Goal: Task Accomplishment & Management: Manage account settings

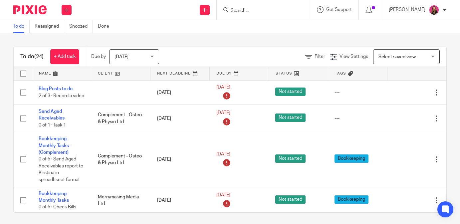
click at [127, 74] on link at bounding box center [120, 73] width 59 height 13
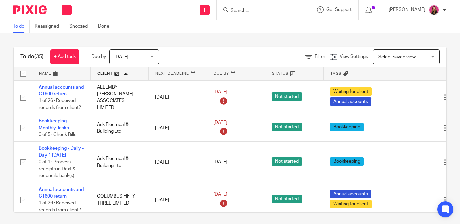
click at [243, 10] on input "Search" at bounding box center [260, 11] width 60 height 6
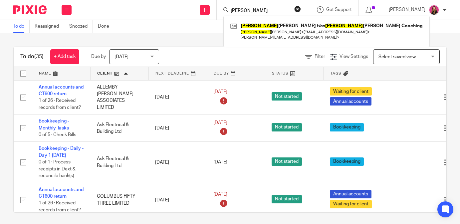
type input "hannah"
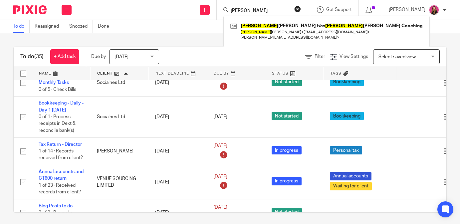
scroll to position [1182, 0]
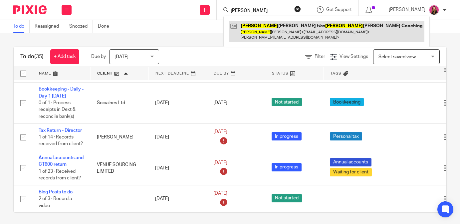
click at [289, 33] on link at bounding box center [326, 31] width 196 height 21
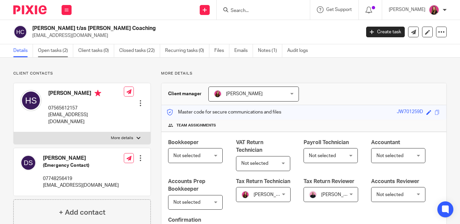
click at [62, 55] on link "Open tasks (2)" at bounding box center [55, 50] width 35 height 13
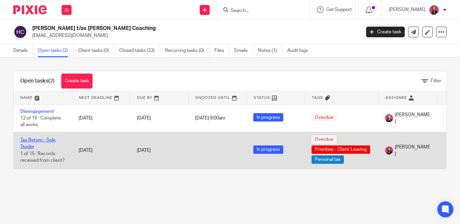
click at [52, 140] on link "Tax Return - Sole Trader" at bounding box center [37, 143] width 35 height 11
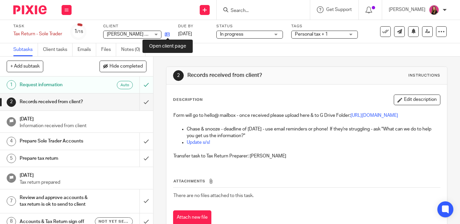
click at [167, 34] on icon at bounding box center [167, 34] width 5 height 5
click at [28, 16] on div at bounding box center [27, 10] width 55 height 20
click at [30, 12] on img at bounding box center [29, 9] width 33 height 9
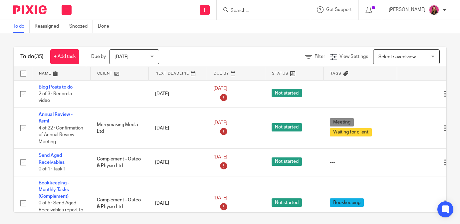
click at [126, 71] on link at bounding box center [119, 73] width 58 height 13
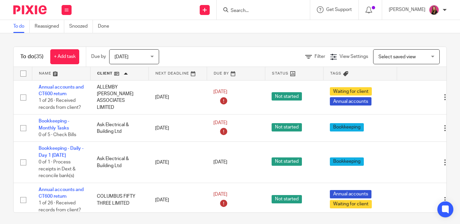
click at [253, 10] on input "Search" at bounding box center [260, 11] width 60 height 6
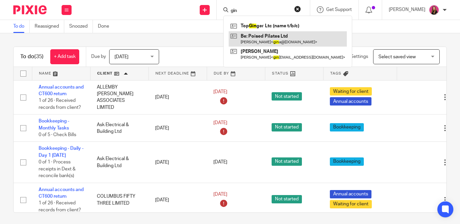
type input "gin"
click at [264, 38] on link at bounding box center [287, 38] width 118 height 15
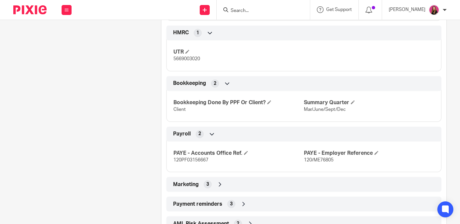
scroll to position [686, 0]
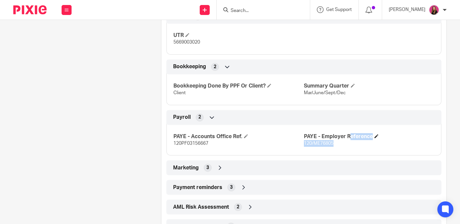
drag, startPoint x: 335, startPoint y: 150, endPoint x: 304, endPoint y: 145, distance: 31.8
click at [304, 145] on div "PAYE - Employer Reference 120/ME76805" at bounding box center [369, 140] width 130 height 14
copy div "PAYE - Employer Reference 120/ME76805"
click at [286, 140] on h4 "PAYE - Accounts Office Ref." at bounding box center [238, 136] width 130 height 7
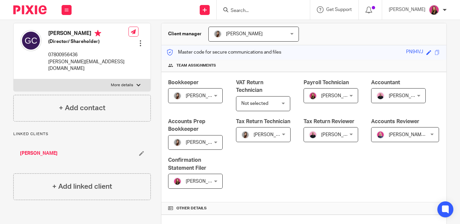
scroll to position [0, 0]
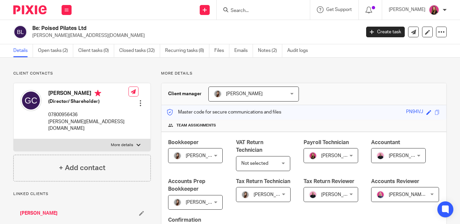
click at [260, 9] on input "Search" at bounding box center [260, 11] width 60 height 6
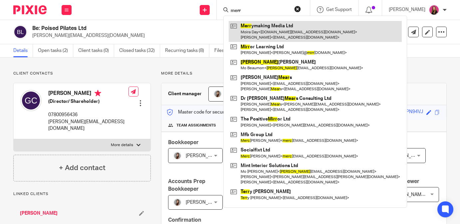
type input "merr"
click at [259, 34] on link at bounding box center [314, 31] width 173 height 21
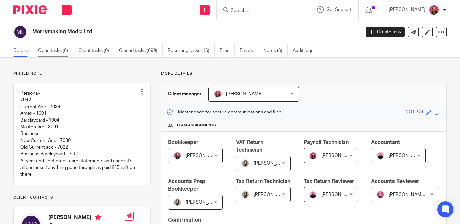
click at [61, 51] on link "Open tasks (6)" at bounding box center [55, 50] width 35 height 13
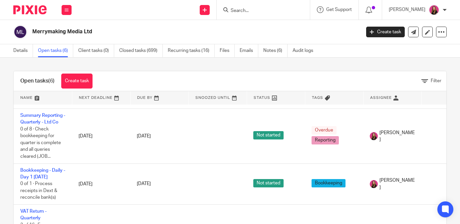
scroll to position [65, 0]
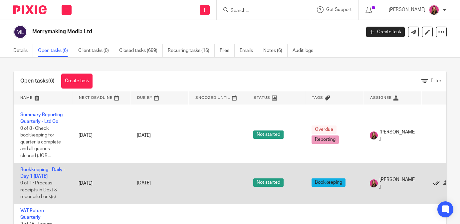
click at [437, 187] on icon at bounding box center [436, 183] width 7 height 7
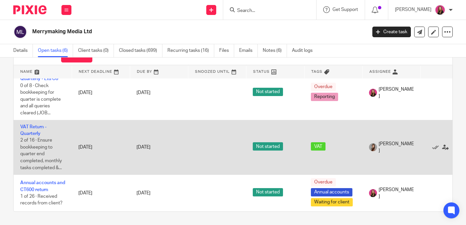
scroll to position [93, 0]
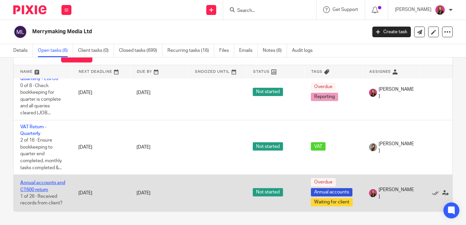
click at [30, 185] on link "Annual accounts and CT600 return" at bounding box center [42, 186] width 45 height 11
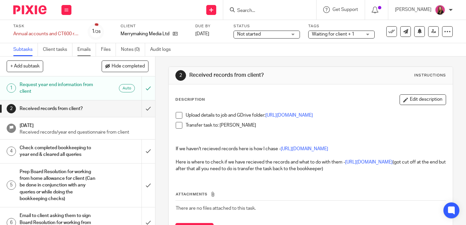
click at [92, 50] on link "Emails" at bounding box center [86, 49] width 19 height 13
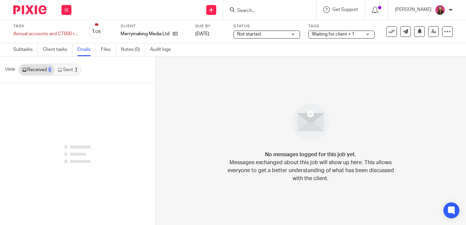
click at [71, 70] on link "Sent 1" at bounding box center [68, 70] width 26 height 11
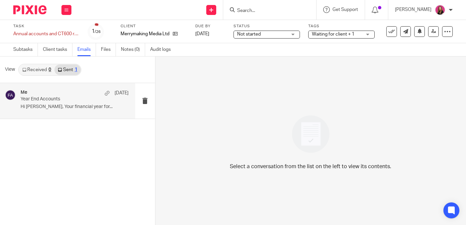
click at [82, 94] on div "Me [DATE]" at bounding box center [75, 93] width 108 height 7
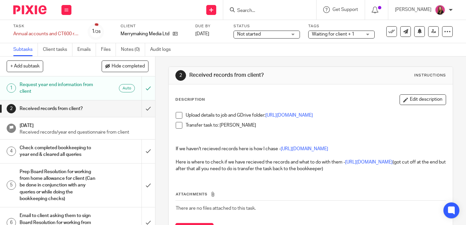
click at [44, 13] on img at bounding box center [29, 9] width 33 height 9
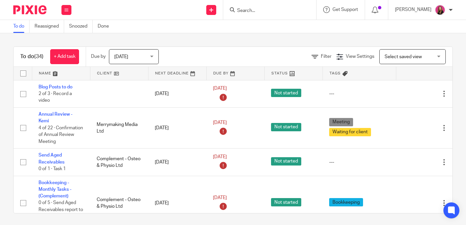
click at [273, 6] on form at bounding box center [272, 10] width 71 height 8
click at [259, 9] on input "Search" at bounding box center [267, 11] width 60 height 6
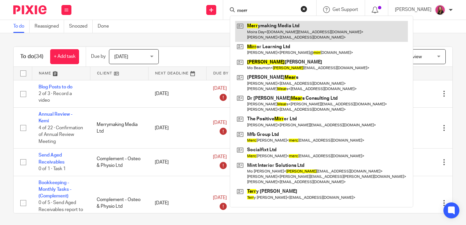
type input "merr"
click at [260, 28] on link at bounding box center [321, 31] width 173 height 21
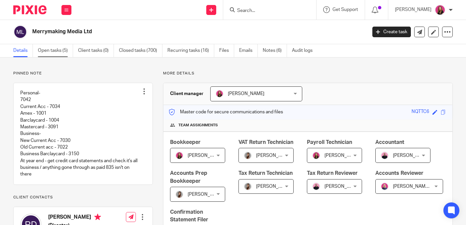
click at [59, 45] on link "Open tasks (5)" at bounding box center [55, 50] width 35 height 13
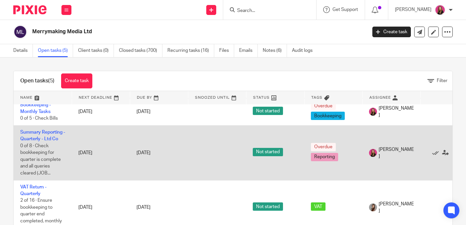
scroll to position [45, 0]
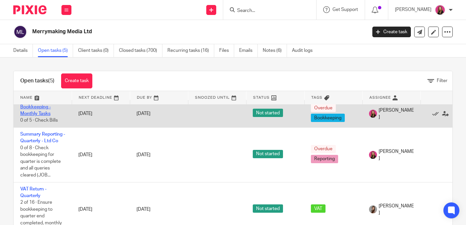
click at [39, 116] on link "Bookkeeping - Monthly Tasks" at bounding box center [35, 110] width 31 height 11
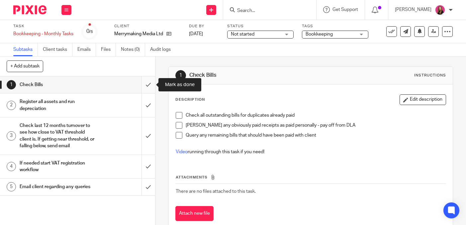
click at [149, 84] on input "submit" at bounding box center [77, 84] width 155 height 17
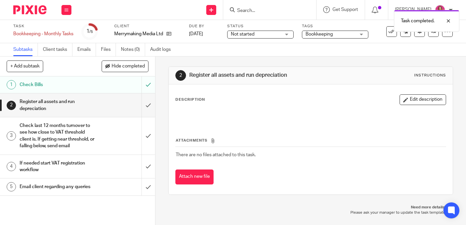
click at [82, 191] on h1 "Email client regarding any queries" at bounding box center [58, 187] width 77 height 10
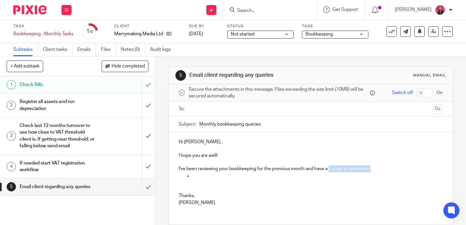
drag, startPoint x: 390, startPoint y: 169, endPoint x: 331, endPoint y: 170, distance: 59.5
click at [331, 170] on p "I've been reviewing your bookkeeping for the previous month and have a couple o…" at bounding box center [311, 166] width 264 height 14
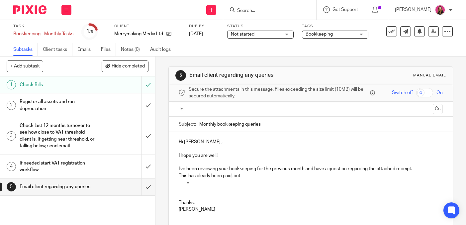
drag, startPoint x: 267, startPoint y: 174, endPoint x: 189, endPoint y: 177, distance: 78.5
click at [189, 177] on p "This has clearly been paid, but" at bounding box center [311, 176] width 264 height 7
click at [202, 184] on p at bounding box center [317, 182] width 251 height 7
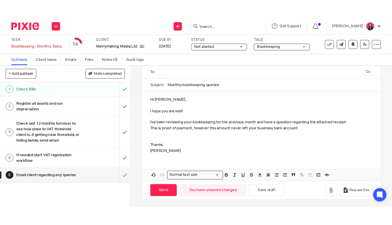
scroll to position [46, 0]
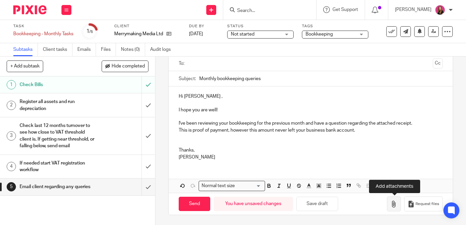
click at [398, 206] on icon "button" at bounding box center [394, 204] width 7 height 7
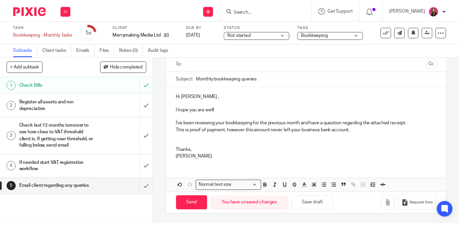
scroll to position [48, 0]
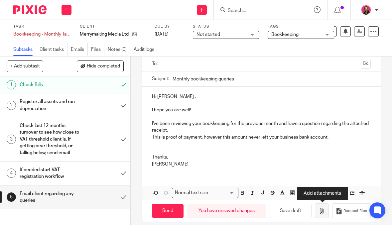
click at [325, 211] on icon "button" at bounding box center [322, 211] width 7 height 7
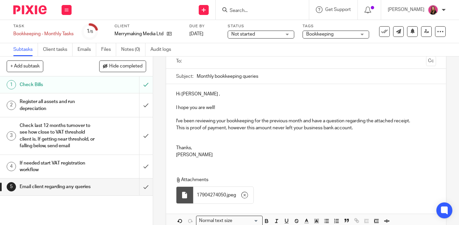
scroll to position [46, 0]
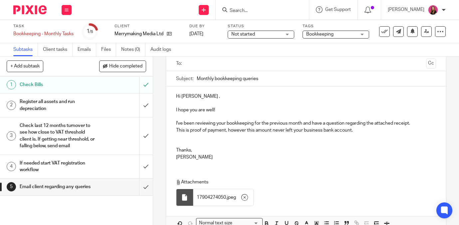
click at [373, 135] on p at bounding box center [306, 137] width 260 height 7
click at [365, 129] on p "This is proof of payment, however this amount never left your business bank acc…" at bounding box center [306, 130] width 260 height 7
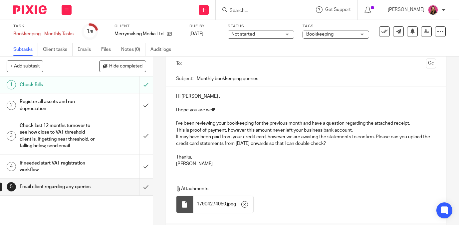
scroll to position [90, 0]
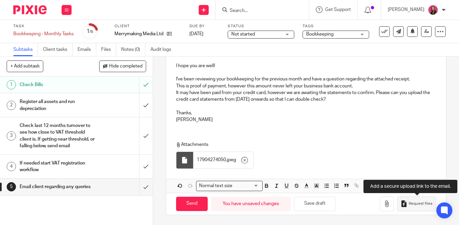
click at [403, 202] on icon "button" at bounding box center [403, 203] width 7 height 7
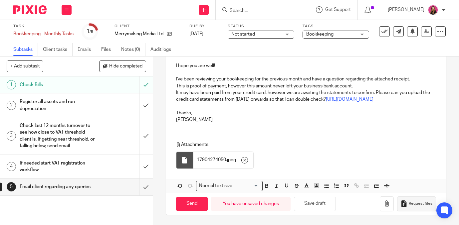
click at [336, 99] on p "It may have been paid from your credit card, however we are awaiting the statem…" at bounding box center [306, 96] width 260 height 14
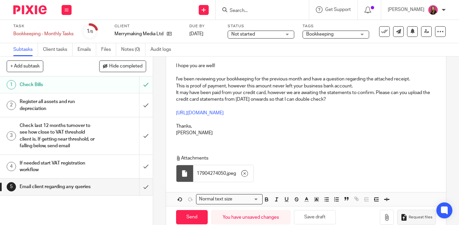
click at [355, 99] on p "It may have been paid from your credit card, however we are awaiting the statem…" at bounding box center [306, 96] width 260 height 14
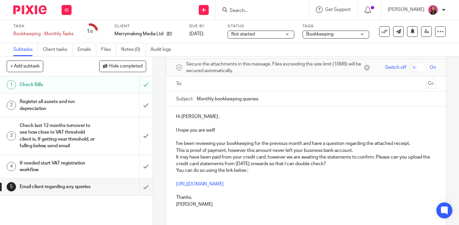
scroll to position [21, 0]
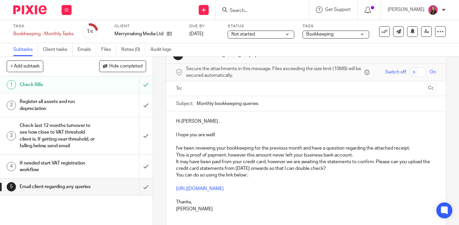
click at [305, 92] on input "text" at bounding box center [305, 89] width 234 height 8
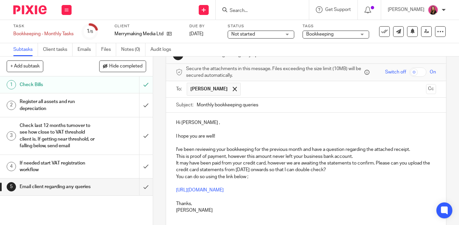
click at [415, 147] on p "I've been reviewing your bookkeeping for the previous month and have a question…" at bounding box center [306, 147] width 260 height 14
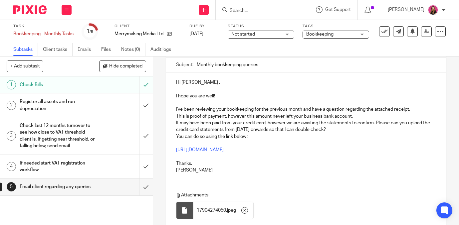
scroll to position [98, 0]
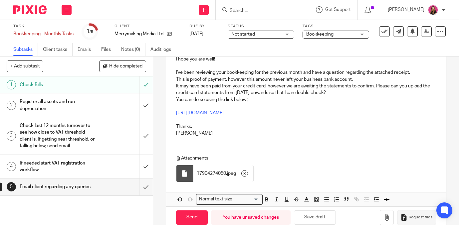
click at [377, 87] on p "It may have been paid from your credit card, however we are awaiting the statem…" at bounding box center [306, 90] width 260 height 14
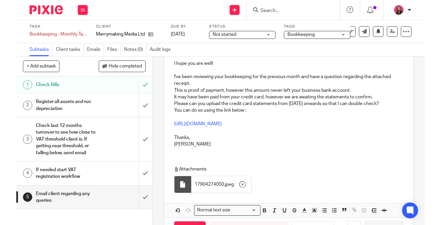
scroll to position [120, 0]
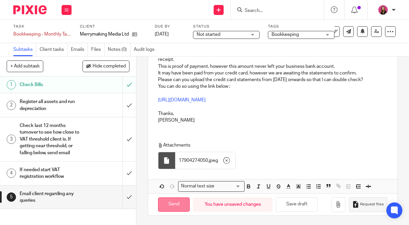
click at [173, 204] on input "Send" at bounding box center [174, 205] width 32 height 14
type input "Sent"
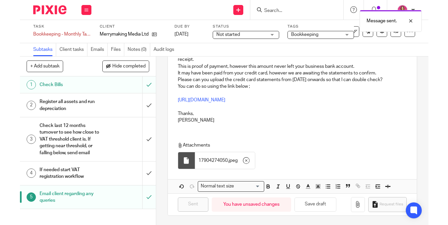
scroll to position [111, 0]
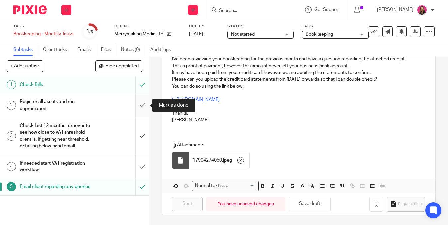
click at [141, 106] on input "submit" at bounding box center [74, 105] width 149 height 24
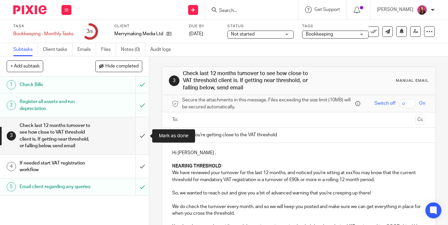
click at [142, 142] on input "submit" at bounding box center [74, 135] width 149 height 37
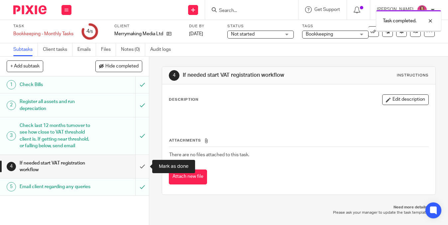
click at [144, 168] on input "submit" at bounding box center [74, 167] width 149 height 24
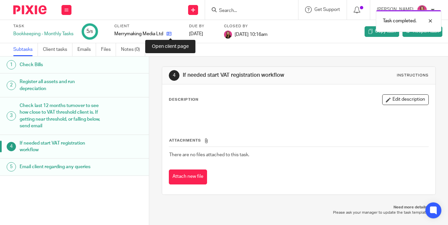
click at [172, 35] on icon at bounding box center [169, 33] width 5 height 5
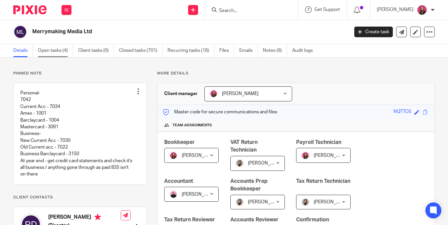
click at [64, 46] on link "Open tasks (4)" at bounding box center [55, 50] width 35 height 13
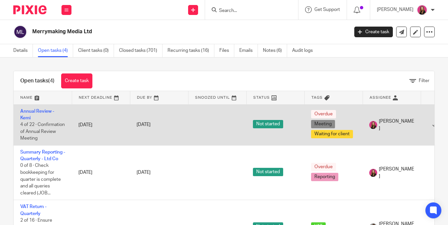
click at [39, 114] on td "Annual Review - Kemi 4 of 22 · Confirmation of Annual Review Meeting" at bounding box center [43, 124] width 58 height 41
click at [44, 110] on link "Annual Review - Kemi" at bounding box center [37, 114] width 34 height 11
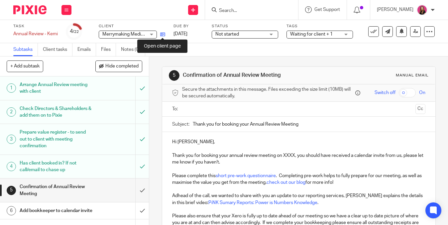
click at [164, 33] on icon at bounding box center [162, 34] width 5 height 5
click at [34, 11] on img at bounding box center [29, 9] width 33 height 9
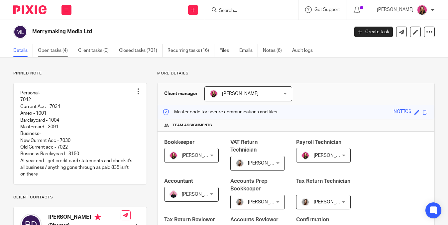
click at [66, 53] on link "Open tasks (4)" at bounding box center [55, 50] width 35 height 13
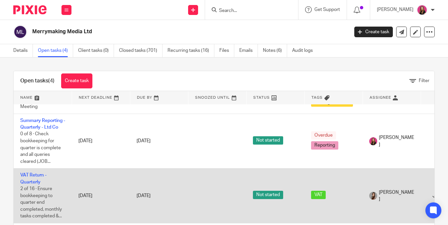
scroll to position [28, 0]
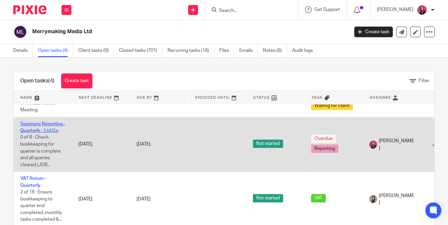
click at [52, 133] on link "Summary Reporting - Quarterly - Ltd Co" at bounding box center [42, 127] width 45 height 11
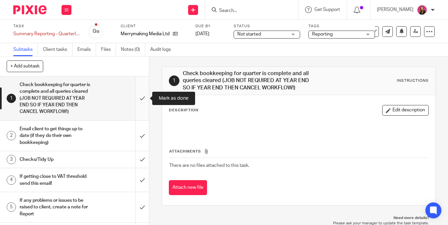
click at [137, 97] on input "submit" at bounding box center [74, 98] width 149 height 44
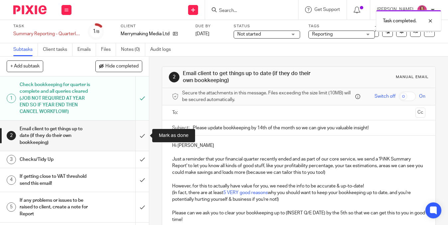
click at [143, 129] on input "submit" at bounding box center [74, 136] width 149 height 30
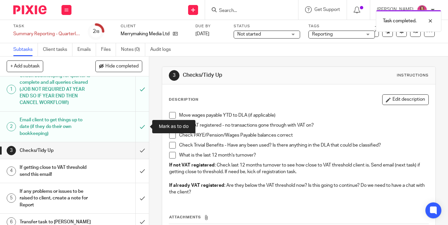
scroll to position [10, 0]
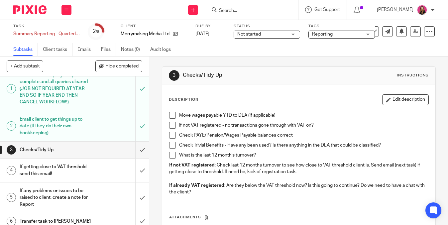
click at [171, 126] on span at bounding box center [172, 125] width 7 height 7
click at [146, 146] on input "submit" at bounding box center [74, 150] width 149 height 17
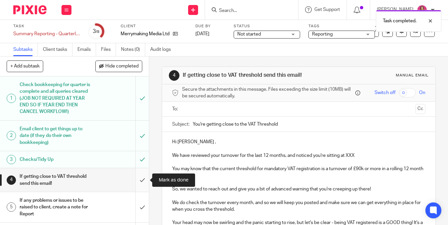
click at [147, 180] on input "submit" at bounding box center [74, 180] width 149 height 24
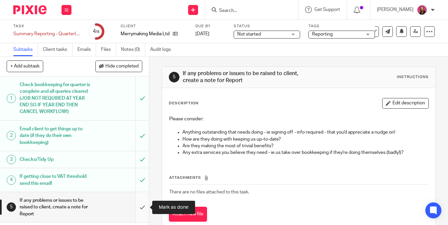
click at [143, 204] on input "submit" at bounding box center [74, 207] width 149 height 30
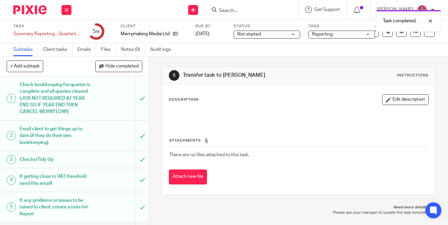
scroll to position [63, 0]
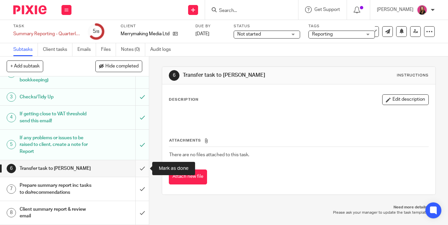
click at [144, 173] on input "submit" at bounding box center [74, 168] width 149 height 17
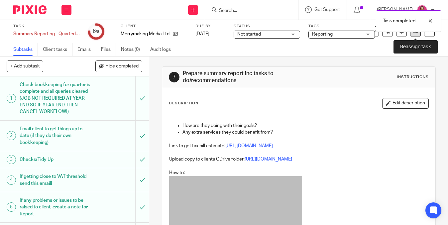
click at [412, 36] on link at bounding box center [415, 31] width 11 height 11
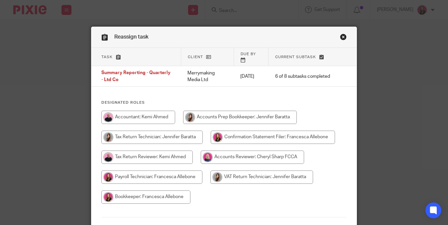
click at [175, 134] on input "radio" at bounding box center [151, 137] width 101 height 13
radio input "true"
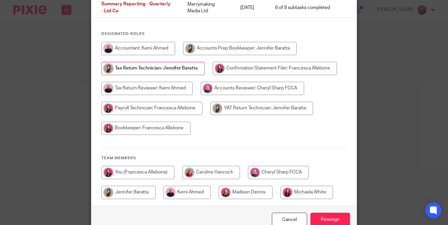
scroll to position [100, 0]
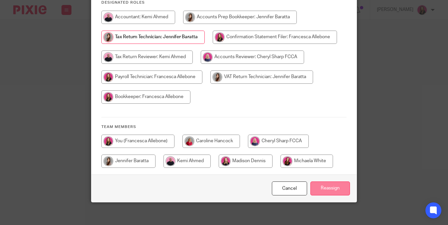
click at [327, 182] on input "Reassign" at bounding box center [331, 189] width 40 height 14
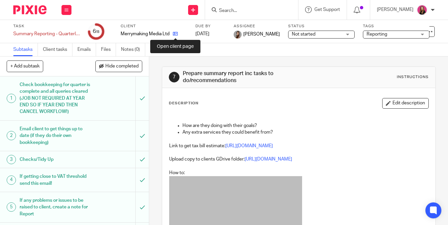
click at [177, 33] on icon at bounding box center [175, 33] width 5 height 5
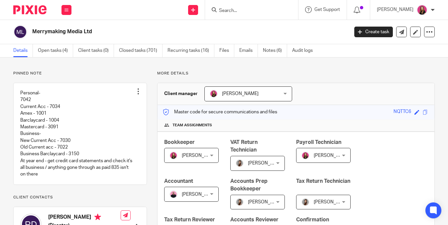
click at [226, 18] on div at bounding box center [251, 10] width 93 height 20
click at [231, 13] on input "Search" at bounding box center [248, 11] width 60 height 6
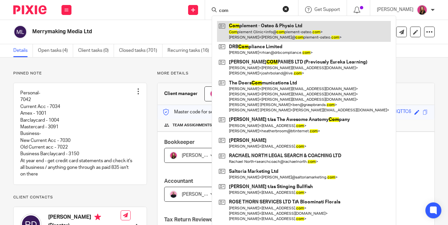
type input "com"
click at [237, 27] on link at bounding box center [304, 31] width 174 height 21
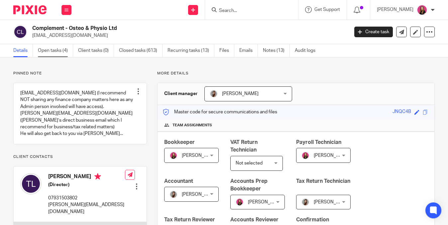
click at [60, 52] on link "Open tasks (4)" at bounding box center [55, 50] width 35 height 13
